Goal: Communication & Community: Participate in discussion

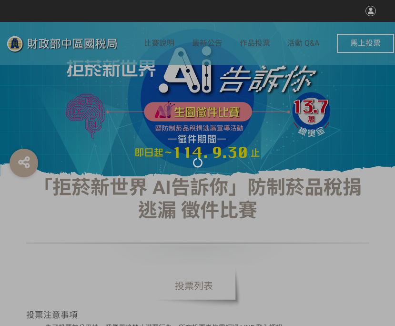
select select "vote"
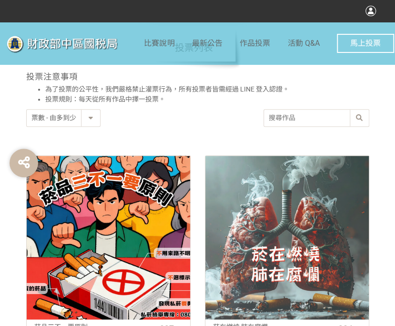
scroll to position [334, 0]
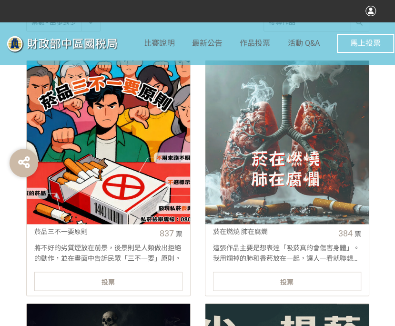
click at [155, 290] on div "投票" at bounding box center [108, 281] width 148 height 19
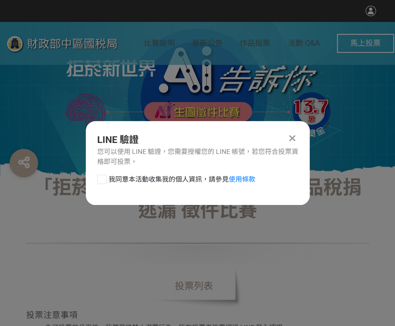
click at [94, 187] on div "我同意本活動收集我的個人資訊，請參見 使用條款" at bounding box center [198, 184] width 224 height 19
click at [97, 183] on div at bounding box center [102, 180] width 10 height 10
checkbox input "true"
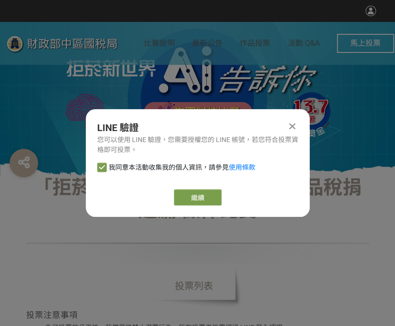
click at [167, 194] on div "繼續" at bounding box center [197, 197] width 201 height 16
click at [193, 198] on link "繼續" at bounding box center [198, 197] width 48 height 16
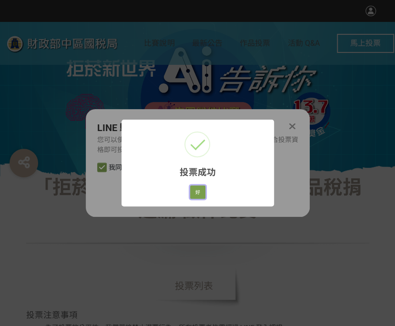
drag, startPoint x: 195, startPoint y: 192, endPoint x: 207, endPoint y: 172, distance: 23.6
click at [195, 192] on button "好" at bounding box center [197, 192] width 15 height 13
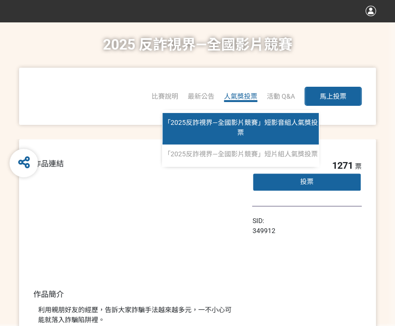
click at [235, 128] on link "「2025反詐視界—全國影片競賽」短影音組人氣獎投票" at bounding box center [241, 128] width 156 height 31
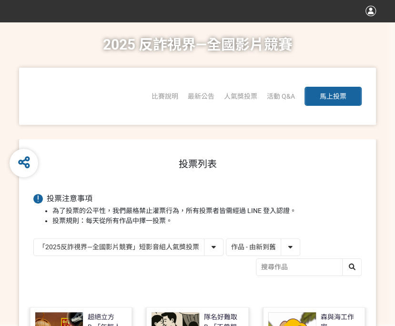
click at [265, 247] on select "作品 - 由新到舊 作品 - 由舊到新 票數 - 由多到少 票數 - 由少到多" at bounding box center [263, 247] width 73 height 17
select select "vote"
click at [227, 239] on select "作品 - 由新到舊 作品 - 由舊到新 票數 - 由多到少 票數 - 由少到多" at bounding box center [263, 247] width 73 height 17
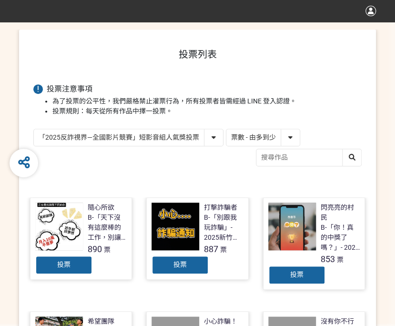
scroll to position [143, 0]
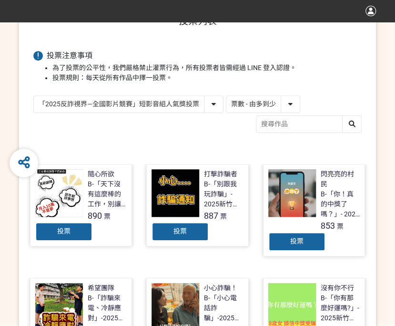
click at [301, 238] on span "投票" at bounding box center [296, 242] width 13 height 8
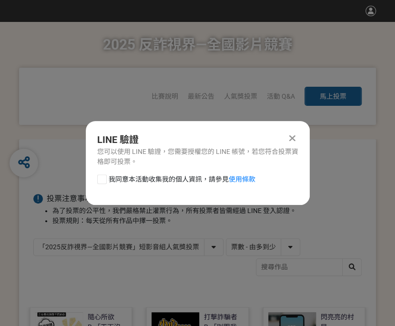
scroll to position [0, 0]
click at [96, 176] on div "我同意本活動收集我的個人資訊，請參見 使用條款" at bounding box center [198, 184] width 224 height 19
click at [92, 182] on div "我同意本活動收集我的個人資訊，請參見 使用條款" at bounding box center [198, 184] width 224 height 19
click at [102, 183] on div at bounding box center [102, 180] width 10 height 10
checkbox input "true"
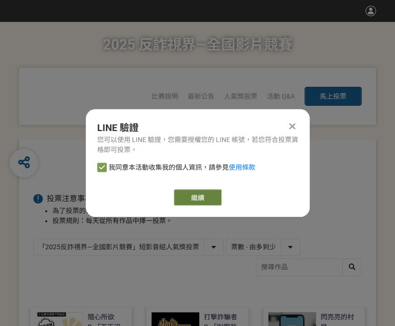
click at [196, 196] on link "繼續" at bounding box center [198, 197] width 48 height 16
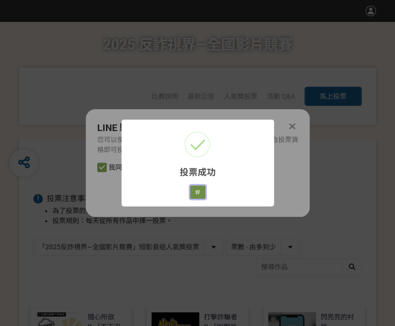
click at [198, 195] on button "好" at bounding box center [197, 192] width 15 height 13
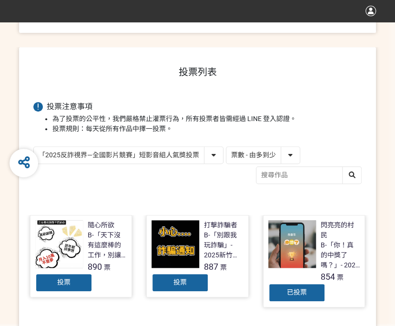
scroll to position [113, 0]
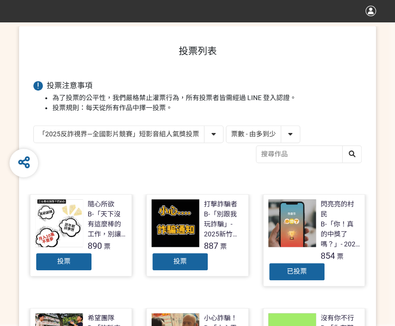
drag, startPoint x: 114, startPoint y: 136, endPoint x: 111, endPoint y: 140, distance: 5.7
click at [114, 136] on select "「2025反詐視界—全國影片競賽」短影音組人氣獎投票 「2025反詐視界—全國影片競賽」短片組人氣獎投票" at bounding box center [128, 134] width 189 height 17
select select "13146"
click at [34, 126] on select "「2025反詐視界—全國影片競賽」短影音組人氣獎投票 「2025反詐視界—全國影片競賽」短片組人氣獎投票" at bounding box center [128, 134] width 189 height 17
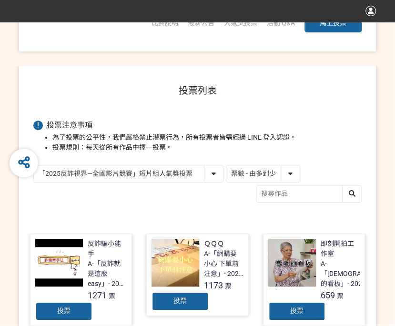
scroll to position [239, 0]
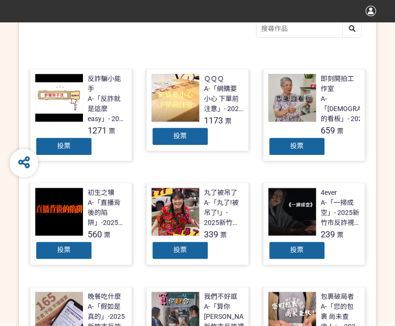
click at [45, 145] on div "投票" at bounding box center [63, 146] width 57 height 19
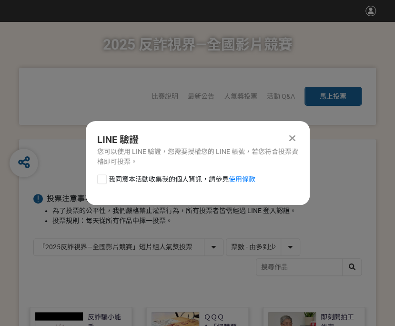
click at [96, 181] on div "我同意本活動收集我的個人資訊，請參見 使用條款" at bounding box center [198, 184] width 224 height 19
click at [100, 180] on div at bounding box center [102, 180] width 10 height 10
checkbox input "true"
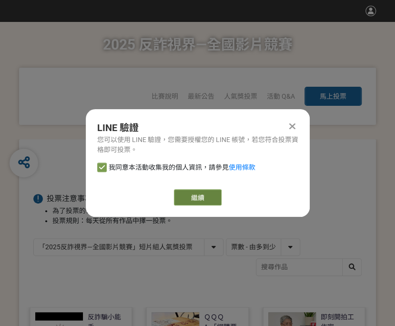
click at [193, 199] on link "繼續" at bounding box center [198, 197] width 48 height 16
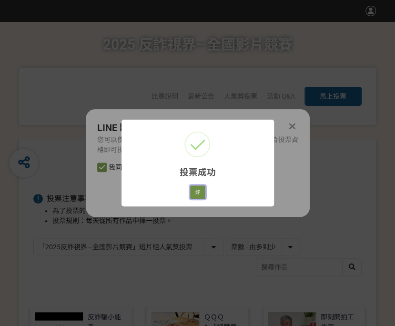
click at [198, 188] on button "好" at bounding box center [197, 192] width 15 height 13
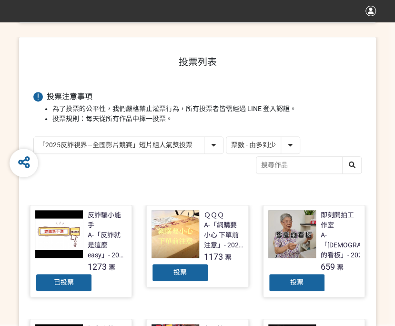
scroll to position [153, 0]
